Goal: Entertainment & Leisure: Consume media (video, audio)

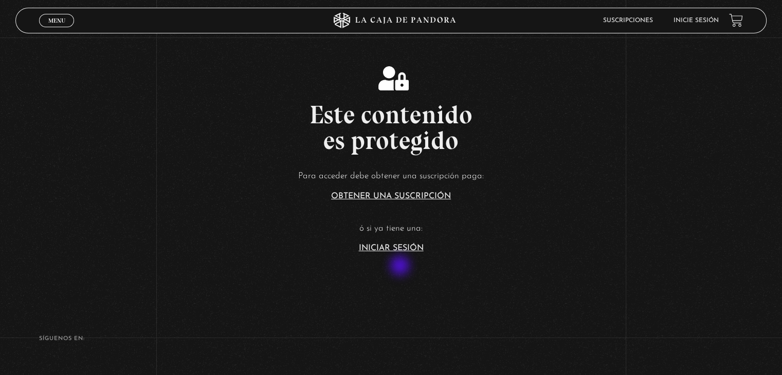
click at [401, 252] on link "Iniciar Sesión" at bounding box center [391, 248] width 65 height 8
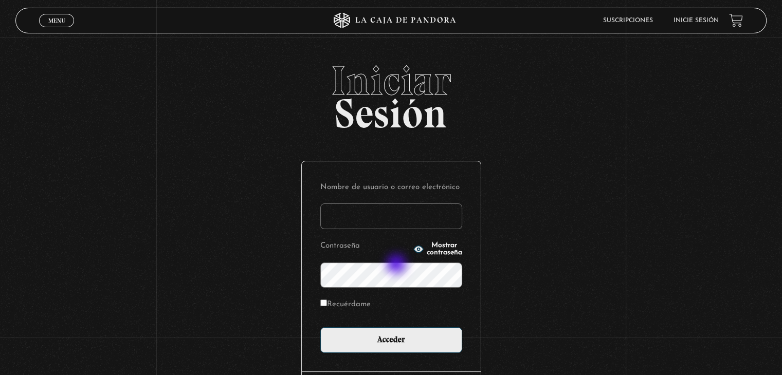
click at [397, 229] on input "Nombre de usuario o correo electrónico" at bounding box center [391, 217] width 142 height 26
type input "[EMAIL_ADDRESS][DOMAIN_NAME]"
click at [430, 257] on span "Mostrar contraseña" at bounding box center [444, 249] width 35 height 14
click at [371, 313] on label "Recuérdame" at bounding box center [345, 305] width 50 height 16
click at [327, 306] on input "Recuérdame" at bounding box center [323, 303] width 7 height 7
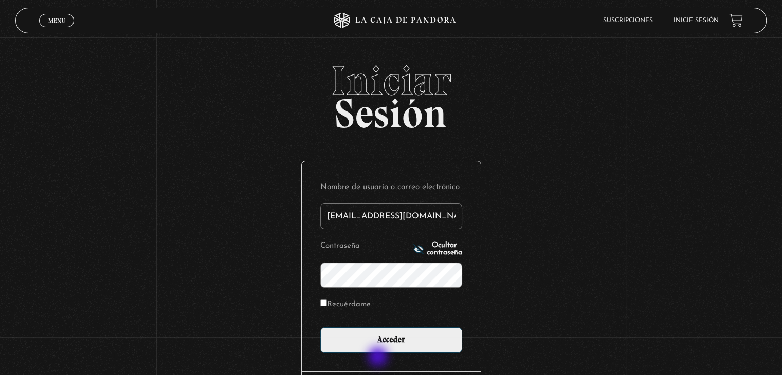
checkbox input "true"
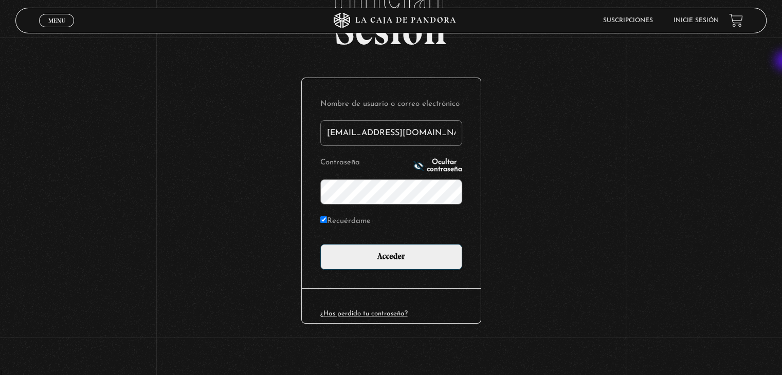
scroll to position [95, 0]
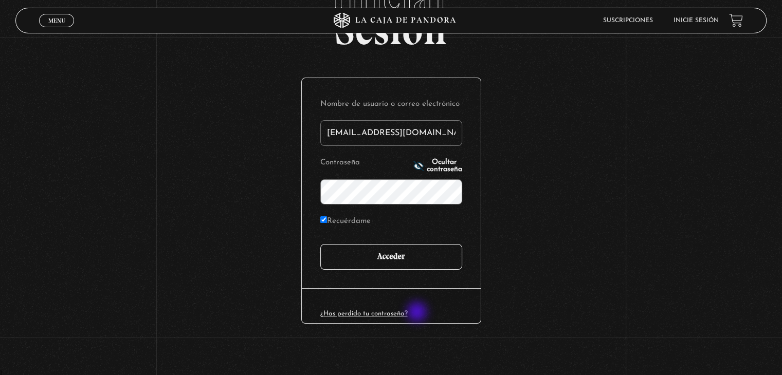
click at [418, 270] on input "Acceder" at bounding box center [391, 257] width 142 height 26
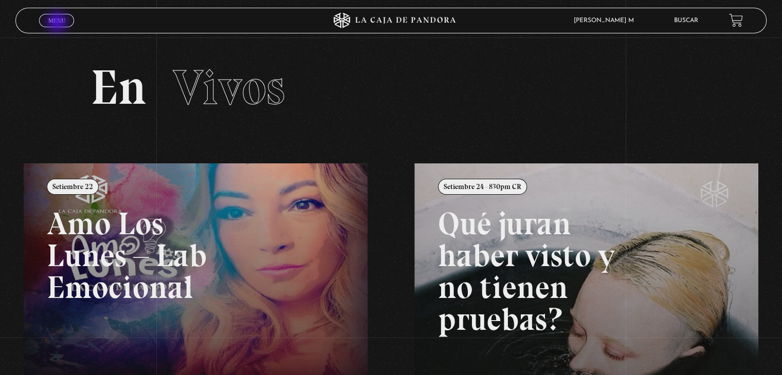
click at [58, 23] on span "Menu" at bounding box center [56, 20] width 17 height 6
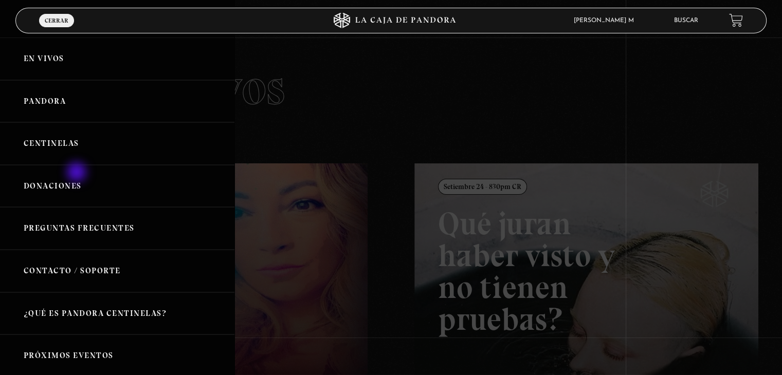
click at [78, 165] on link "Centinelas" at bounding box center [117, 143] width 234 height 43
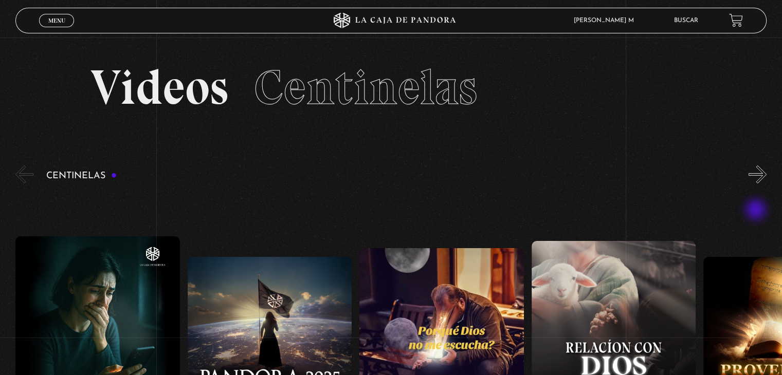
click at [757, 184] on button "»" at bounding box center [757, 175] width 18 height 18
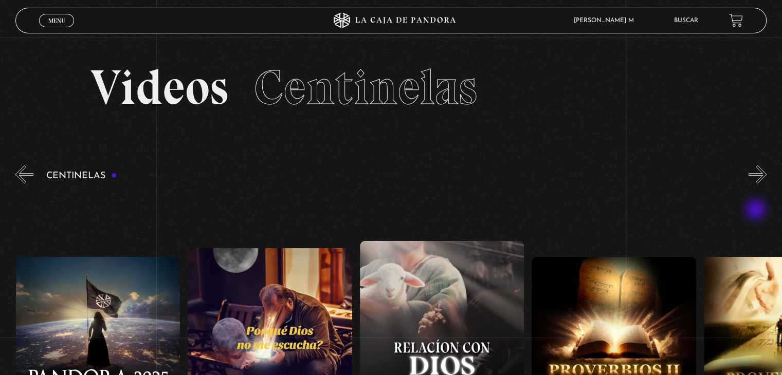
click at [757, 184] on button "»" at bounding box center [757, 175] width 18 height 18
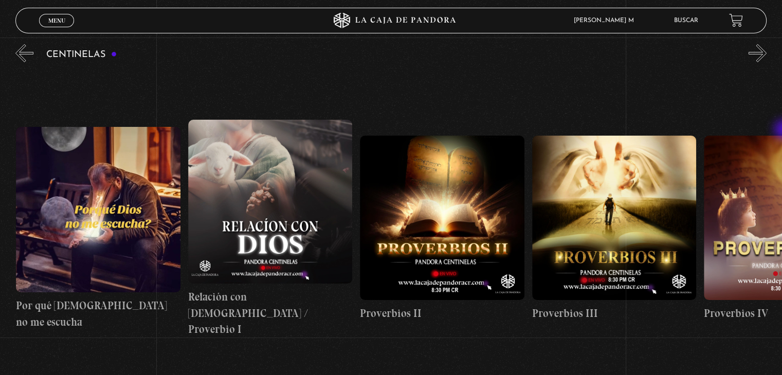
scroll to position [119, 0]
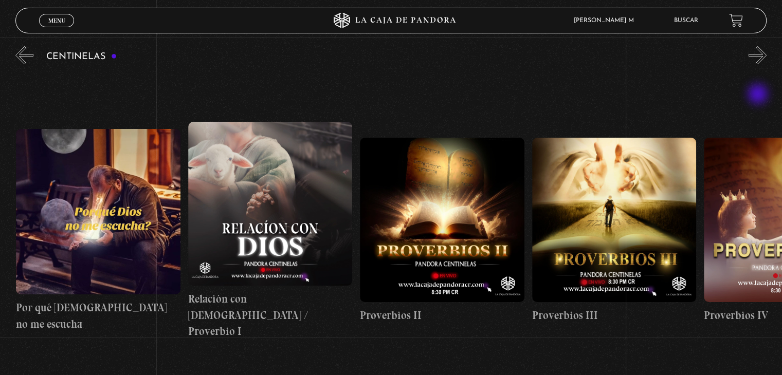
click at [759, 64] on button "»" at bounding box center [757, 55] width 18 height 18
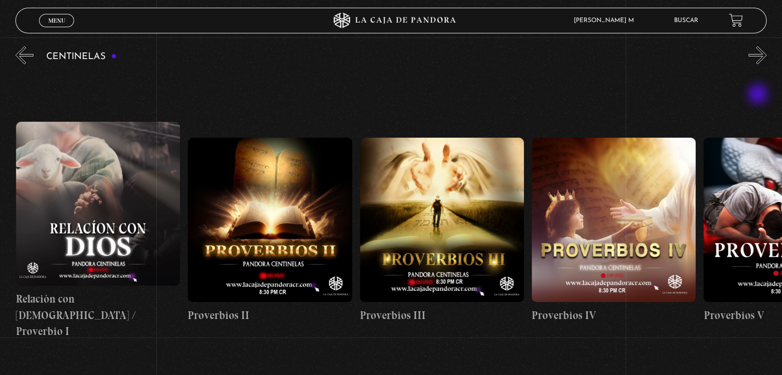
click at [759, 64] on button "»" at bounding box center [757, 55] width 18 height 18
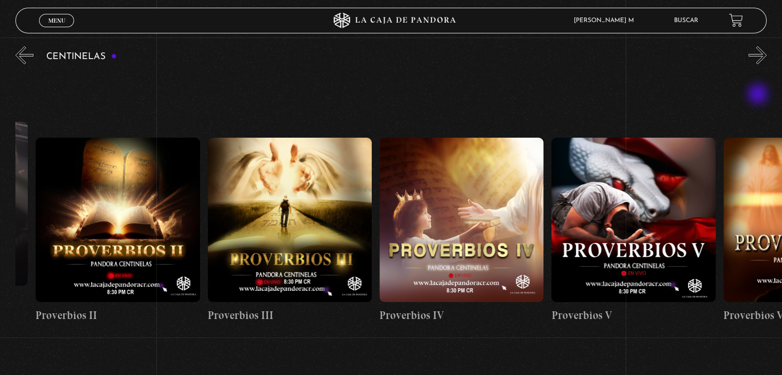
click at [759, 64] on button "»" at bounding box center [757, 55] width 18 height 18
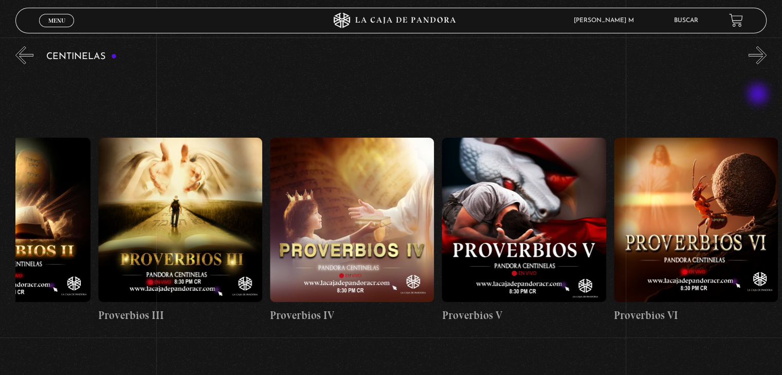
click at [759, 64] on button "»" at bounding box center [757, 55] width 18 height 18
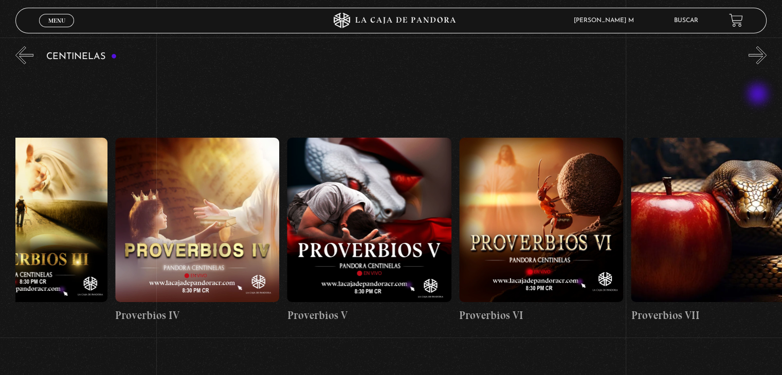
click at [759, 64] on button "»" at bounding box center [757, 55] width 18 height 18
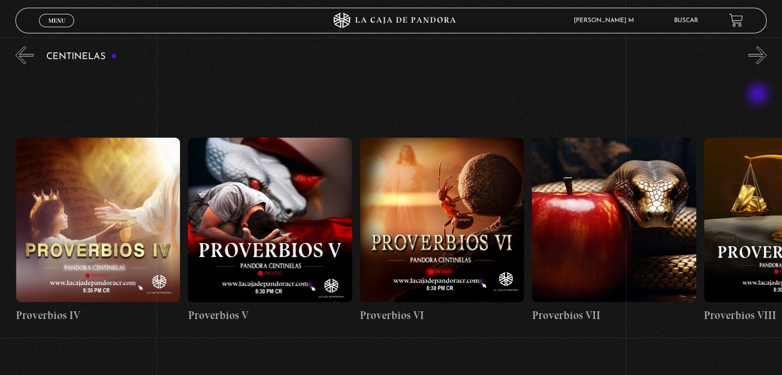
click at [759, 64] on button "»" at bounding box center [757, 55] width 18 height 18
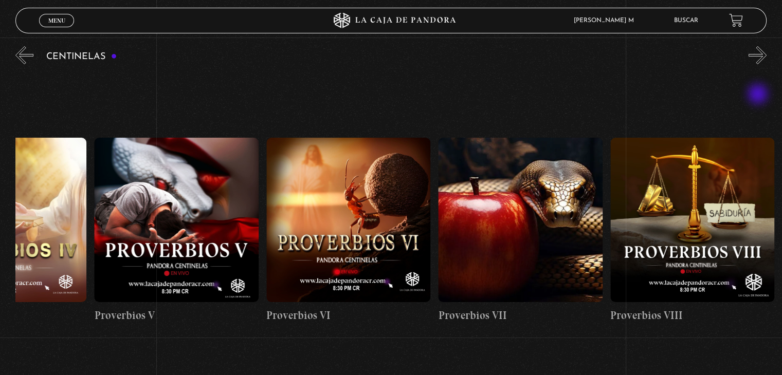
click at [759, 64] on button "»" at bounding box center [757, 55] width 18 height 18
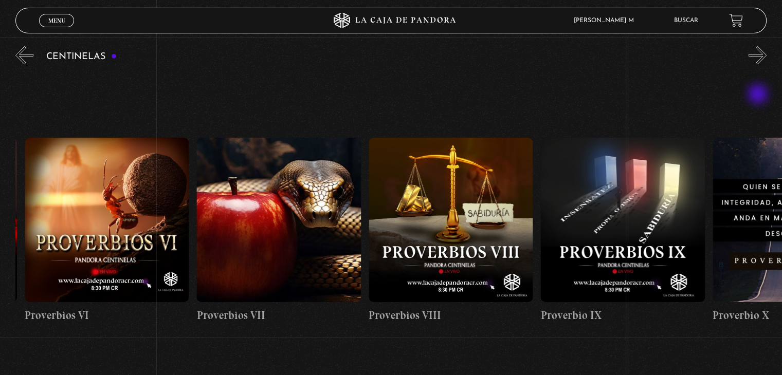
click at [759, 64] on button "»" at bounding box center [757, 55] width 18 height 18
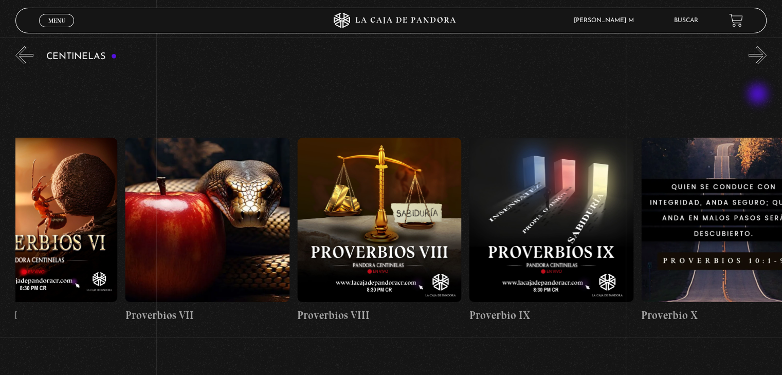
click at [759, 64] on button "»" at bounding box center [757, 55] width 18 height 18
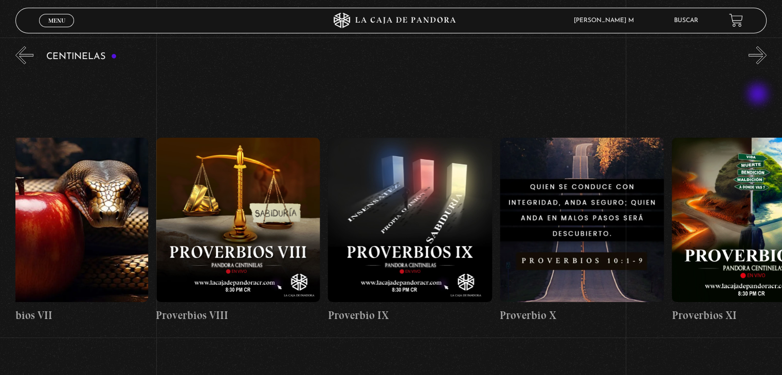
click at [759, 64] on button "»" at bounding box center [757, 55] width 18 height 18
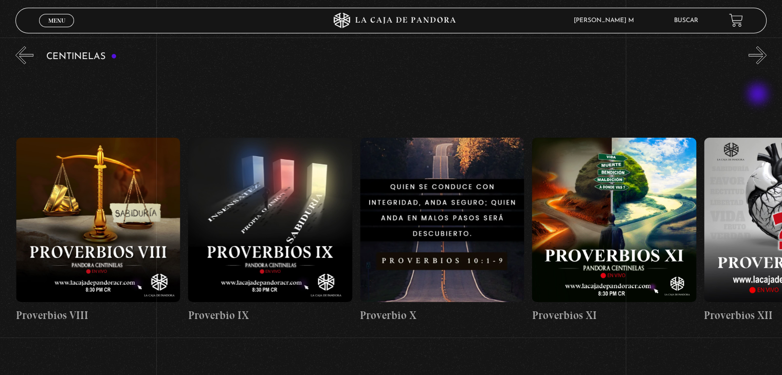
click at [759, 64] on button "»" at bounding box center [757, 55] width 18 height 18
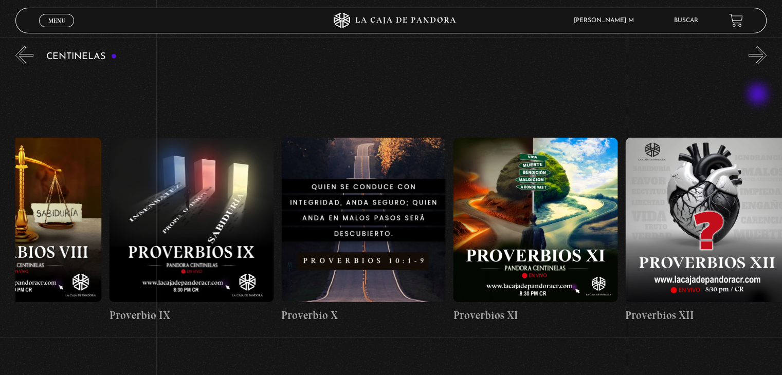
click at [759, 64] on button "»" at bounding box center [757, 55] width 18 height 18
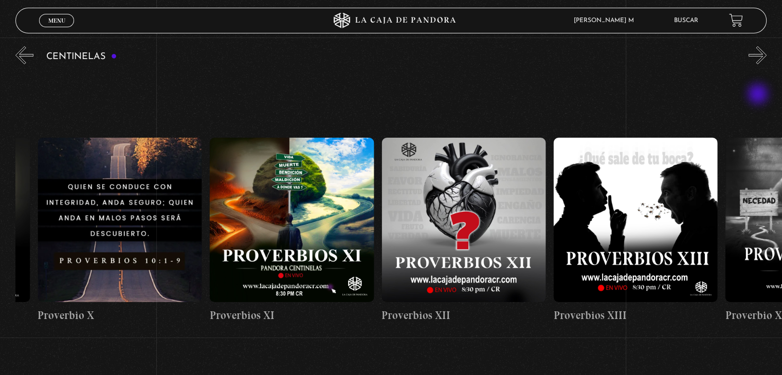
click at [759, 64] on button "»" at bounding box center [757, 55] width 18 height 18
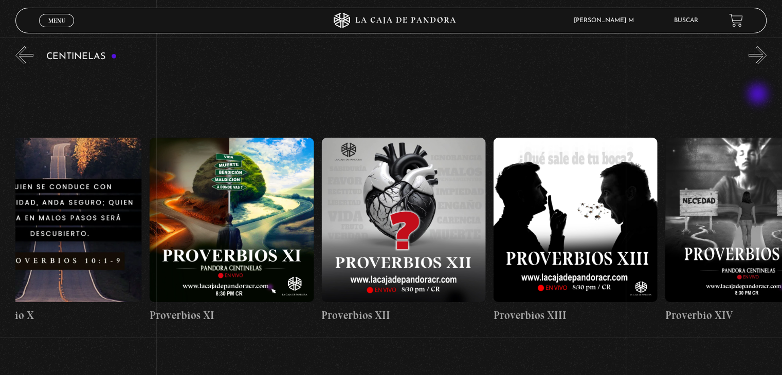
click at [759, 64] on button "»" at bounding box center [757, 55] width 18 height 18
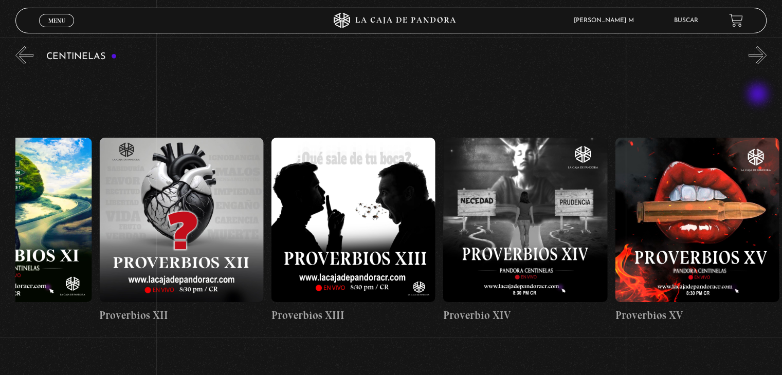
click at [759, 64] on button "»" at bounding box center [757, 55] width 18 height 18
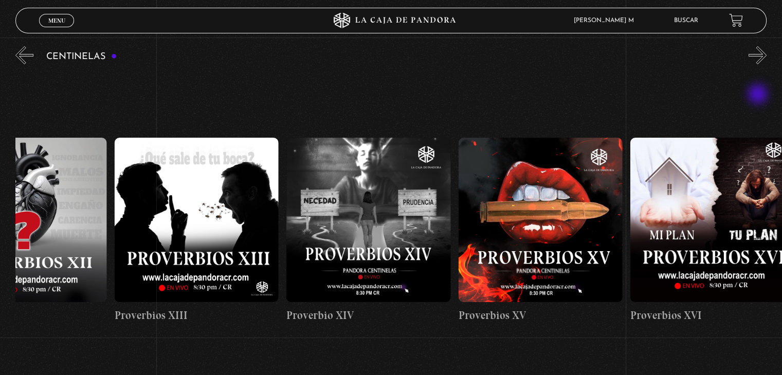
click at [759, 64] on button "»" at bounding box center [757, 55] width 18 height 18
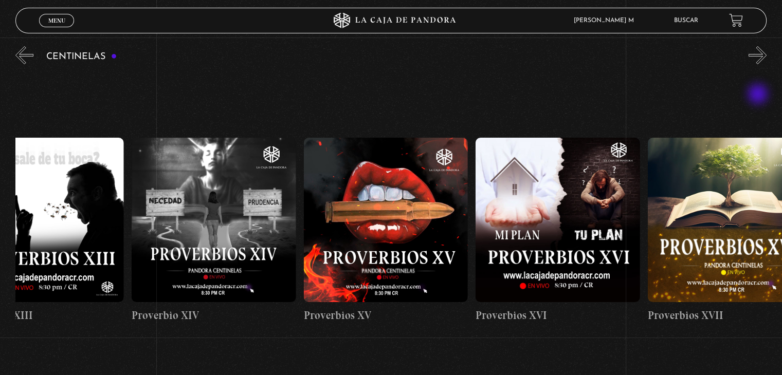
click at [759, 64] on button "»" at bounding box center [757, 55] width 18 height 18
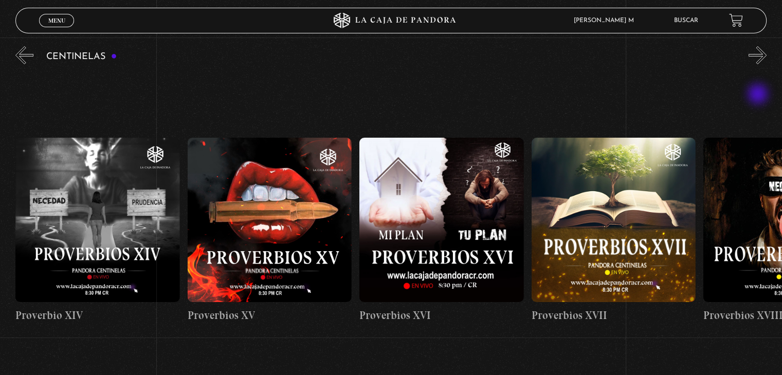
click at [759, 64] on button "»" at bounding box center [757, 55] width 18 height 18
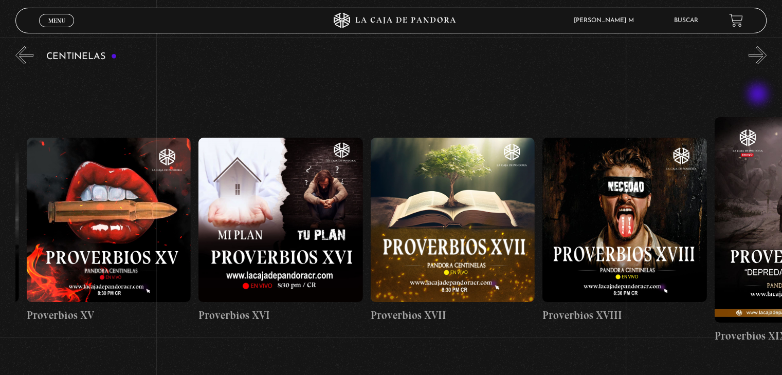
click at [759, 64] on button "»" at bounding box center [757, 55] width 18 height 18
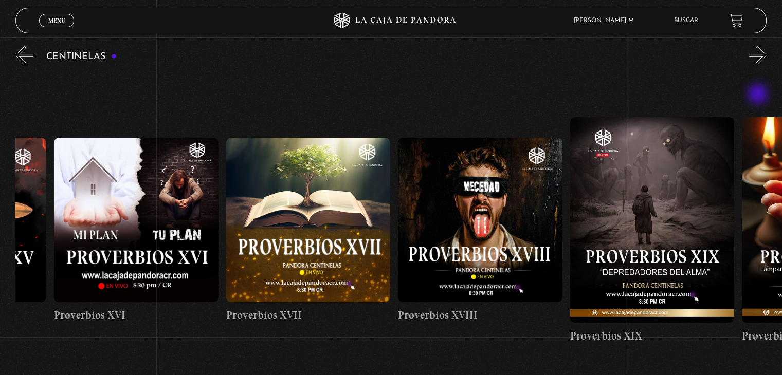
click at [759, 64] on button "»" at bounding box center [757, 55] width 18 height 18
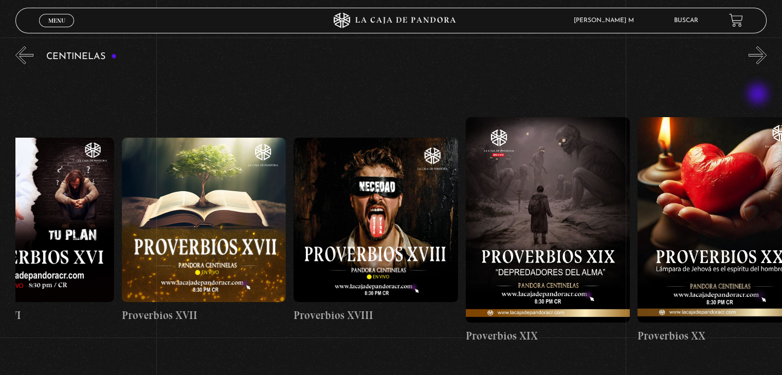
click at [759, 64] on button "»" at bounding box center [757, 55] width 18 height 18
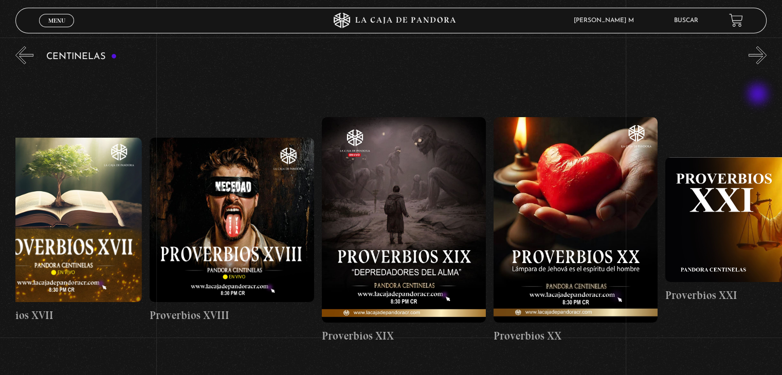
click at [759, 64] on button "»" at bounding box center [757, 55] width 18 height 18
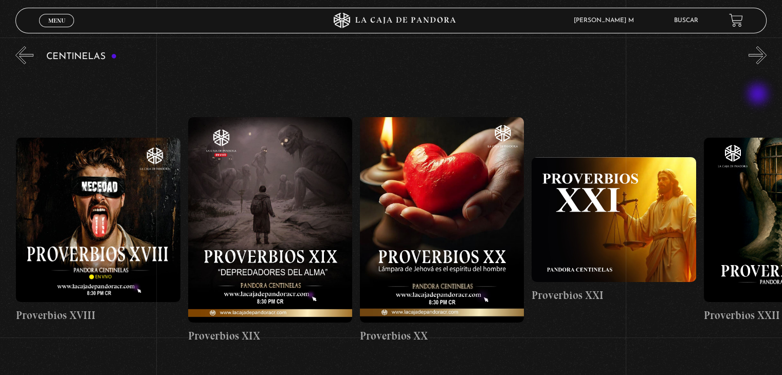
click at [759, 64] on button "»" at bounding box center [757, 55] width 18 height 18
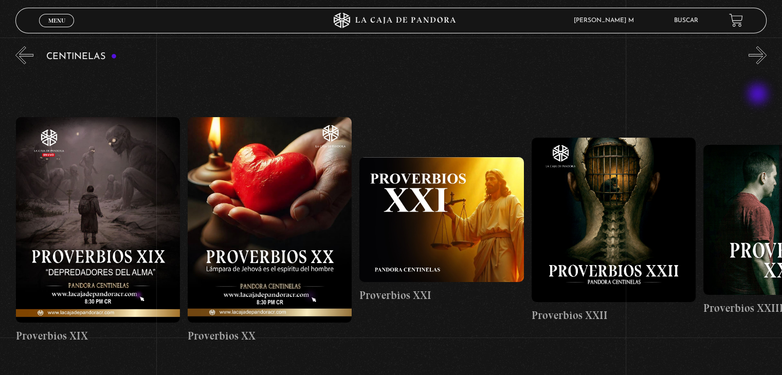
click at [759, 64] on button "»" at bounding box center [757, 55] width 18 height 18
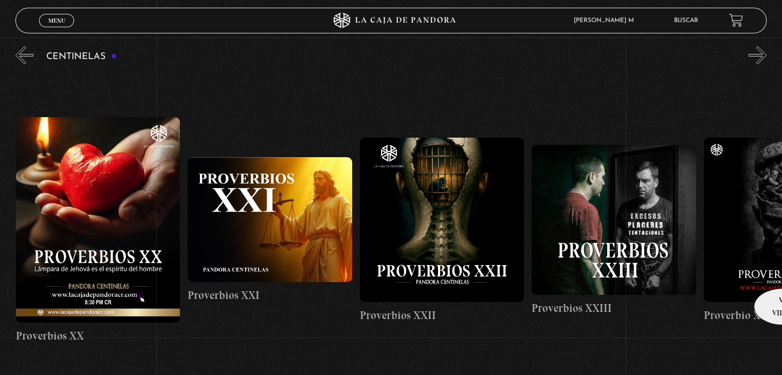
click at [779, 273] on figure at bounding box center [786, 220] width 164 height 164
click at [772, 270] on figure at bounding box center [786, 220] width 164 height 164
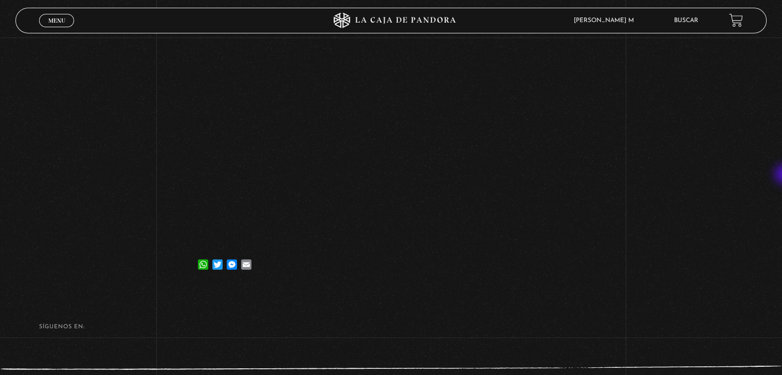
scroll to position [141, 0]
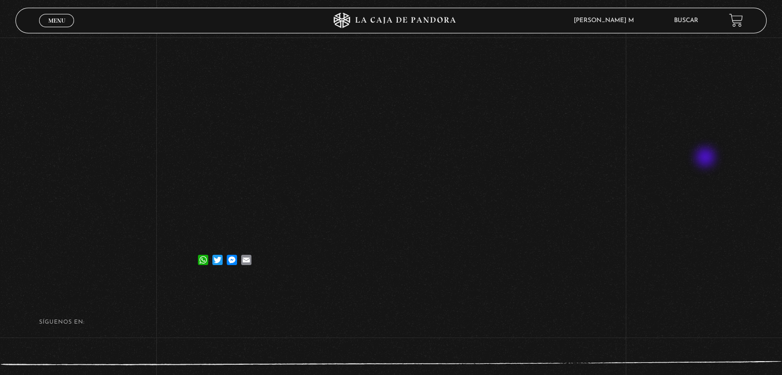
click at [706, 158] on div "Volver [DATE] Proverbio XXIV WhatsApp Twitter Messenger Email" at bounding box center [391, 90] width 782 height 388
click at [702, 75] on div "Volver [DATE] Proverbio XXIV WhatsApp Twitter Messenger Email" at bounding box center [391, 90] width 782 height 388
click at [535, 265] on div "WhatsApp Twitter Messenger Email" at bounding box center [391, 255] width 390 height 21
click at [648, 227] on div "Volver [DATE] Proverbio XXIV WhatsApp Twitter Messenger Email" at bounding box center [391, 90] width 782 height 388
click at [116, 253] on div "Volver [DATE] Proverbio XXIV WhatsApp Twitter Messenger Email" at bounding box center [391, 90] width 782 height 388
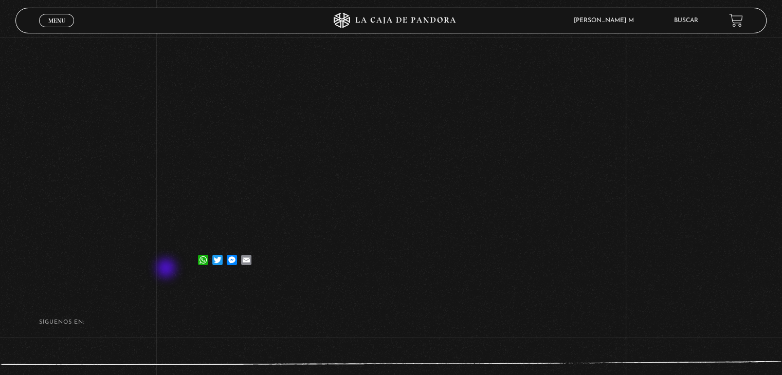
click at [167, 269] on div "Volver [DATE] Proverbio XXIV WhatsApp Twitter Messenger Email" at bounding box center [391, 90] width 782 height 388
click at [59, 24] on span "Menu" at bounding box center [56, 20] width 17 height 6
